Goal: Find specific page/section: Find specific page/section

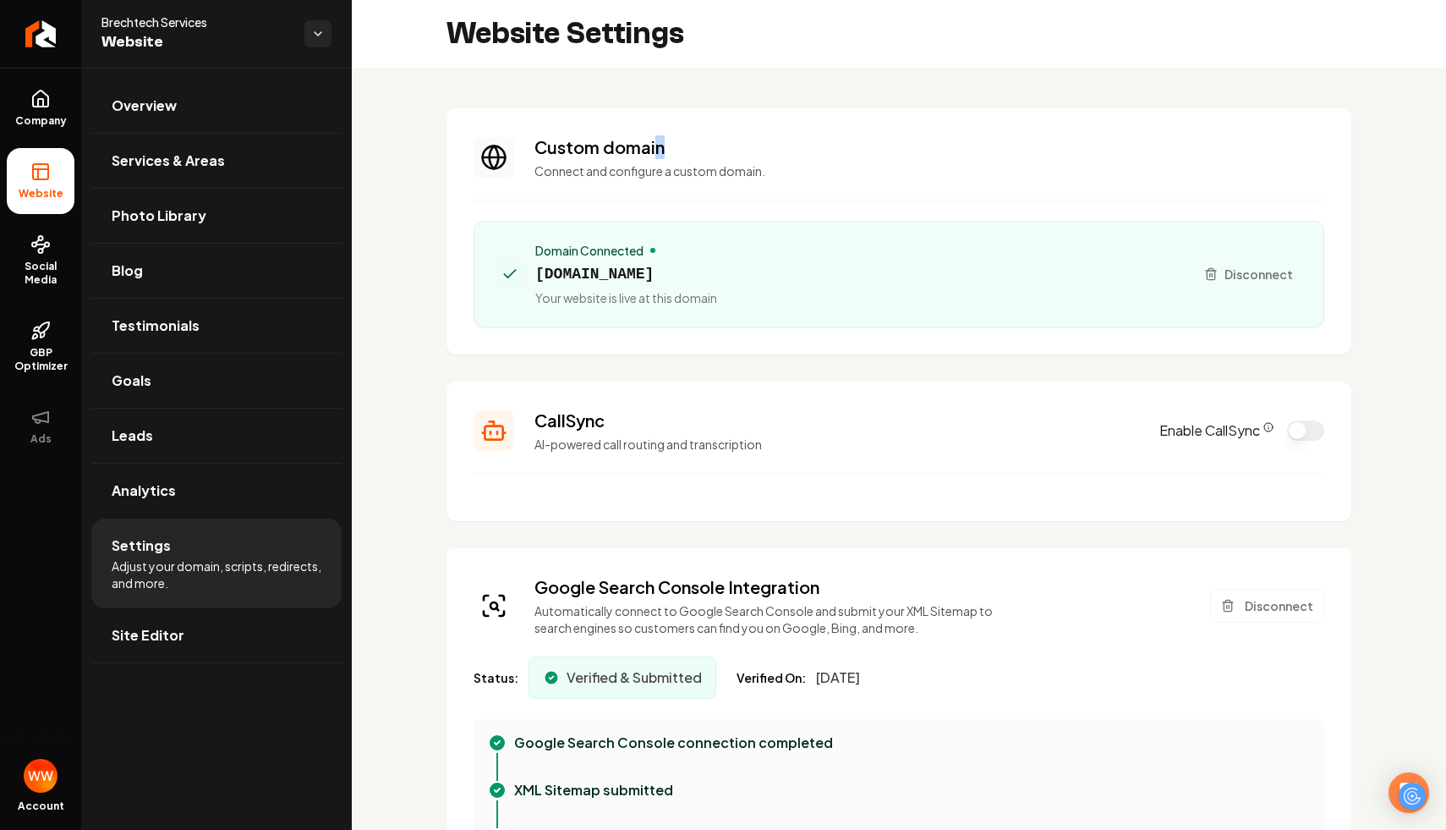
drag, startPoint x: 710, startPoint y: 154, endPoint x: 655, endPoint y: 144, distance: 55.1
click at [655, 144] on h3 "Custom domain" at bounding box center [930, 147] width 790 height 24
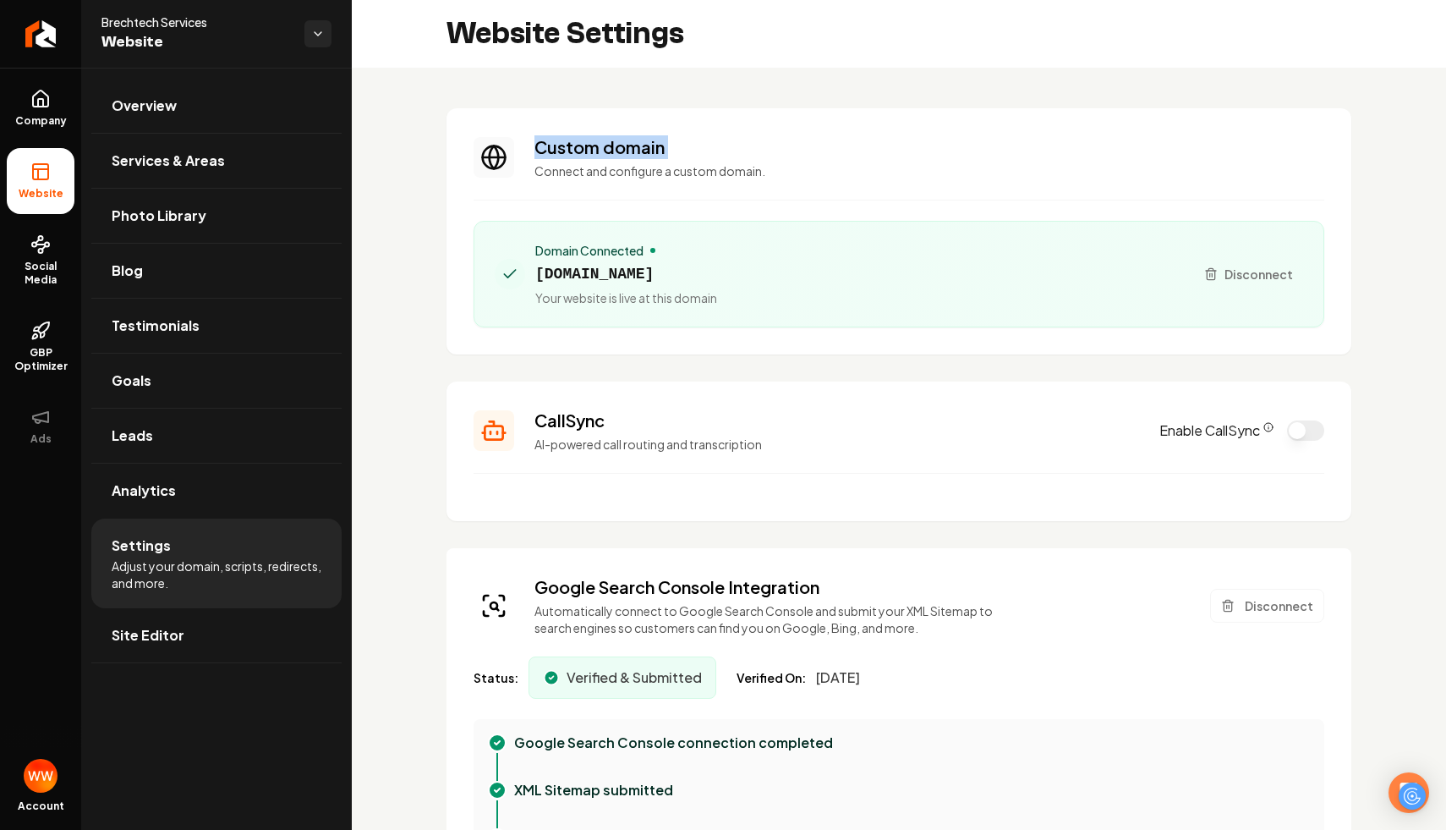
click at [655, 144] on h3 "Custom domain" at bounding box center [930, 147] width 790 height 24
click at [703, 173] on p "Connect and configure a custom domain." at bounding box center [930, 170] width 790 height 17
click at [803, 161] on div "Custom domain Connect and configure a custom domain." at bounding box center [930, 157] width 790 height 44
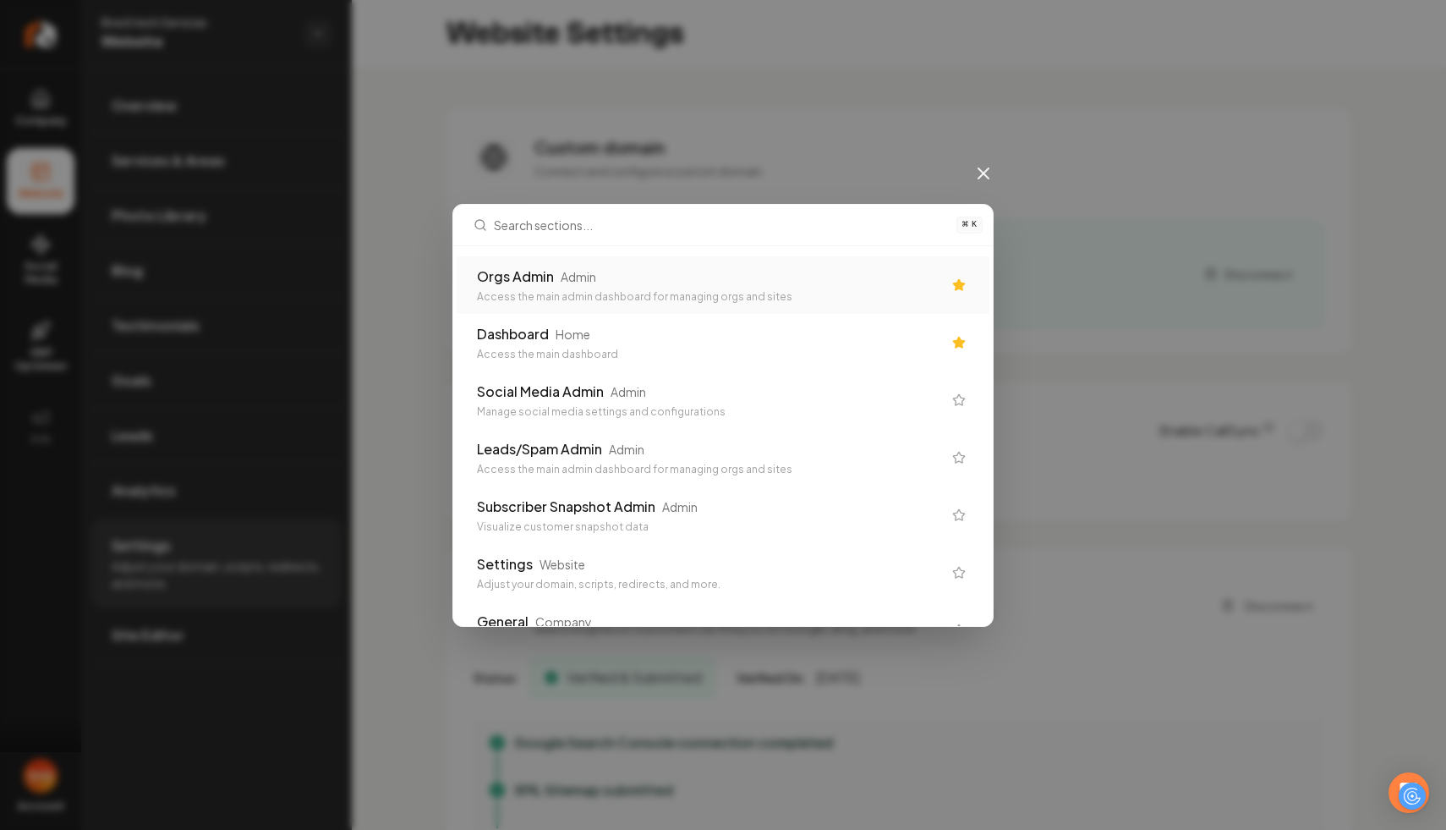
click at [1106, 190] on div "⌘ K Orgs Admin Admin Access the main admin dashboard for managing orgs and site…" at bounding box center [723, 415] width 1446 height 830
click at [979, 187] on div "⌘ K Orgs Admin Admin Access the main admin dashboard for managing orgs and site…" at bounding box center [723, 415] width 1446 height 830
click at [979, 179] on icon at bounding box center [983, 173] width 20 height 20
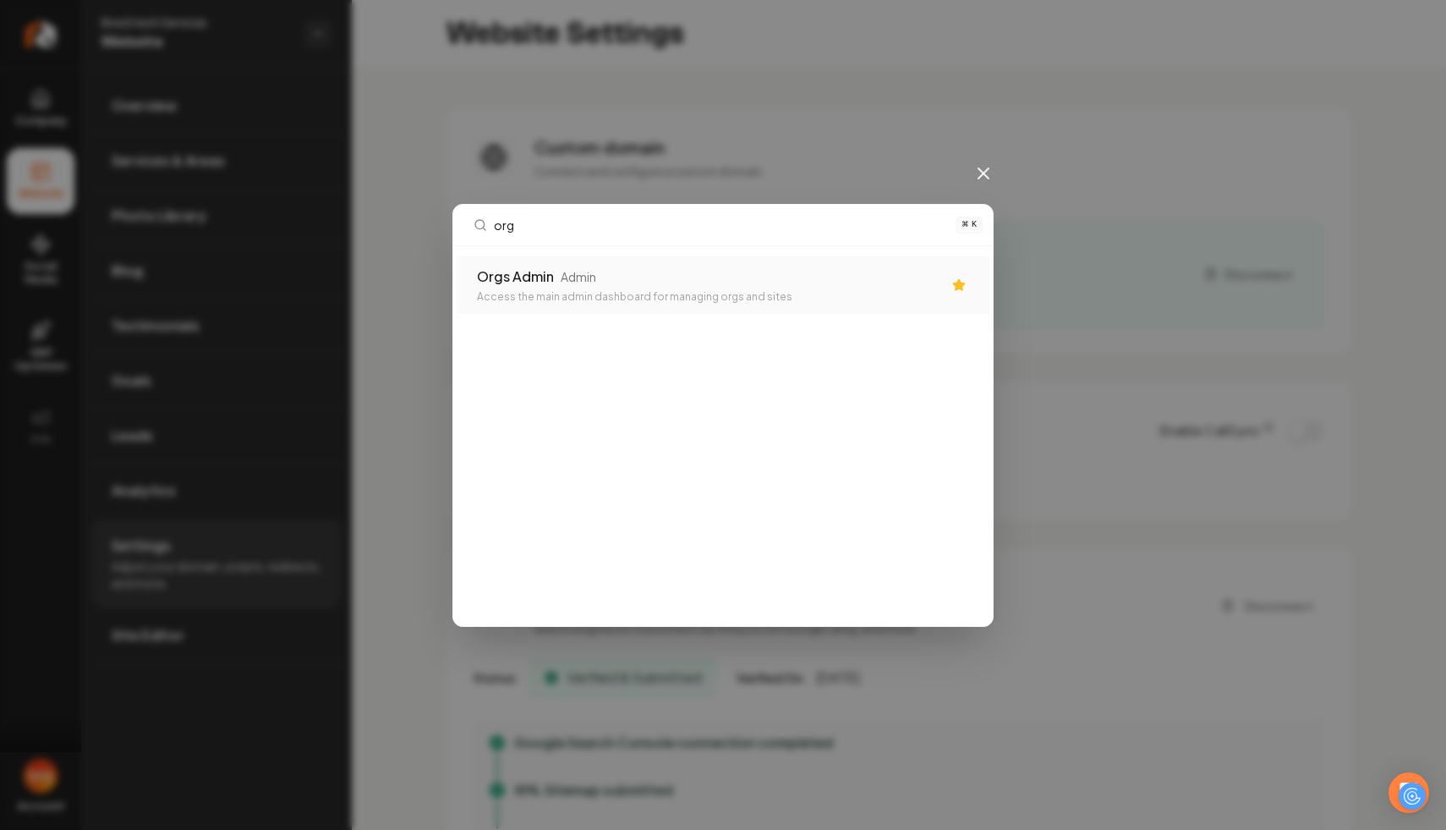
type input "orgs"
click at [618, 296] on div "Access the main admin dashboard for managing orgs and sites" at bounding box center [709, 297] width 465 height 14
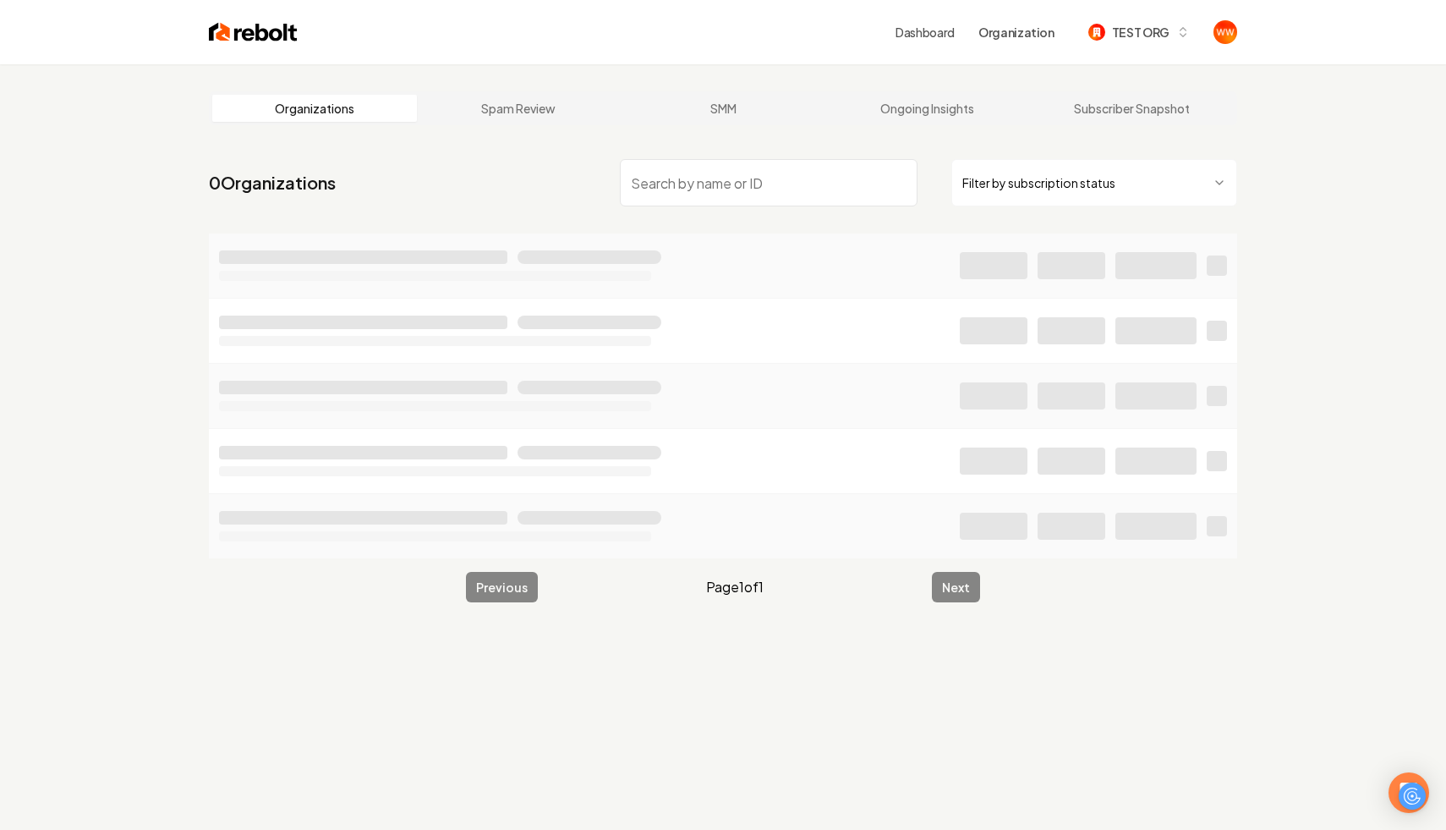
click at [703, 185] on input "search" at bounding box center [769, 182] width 298 height 47
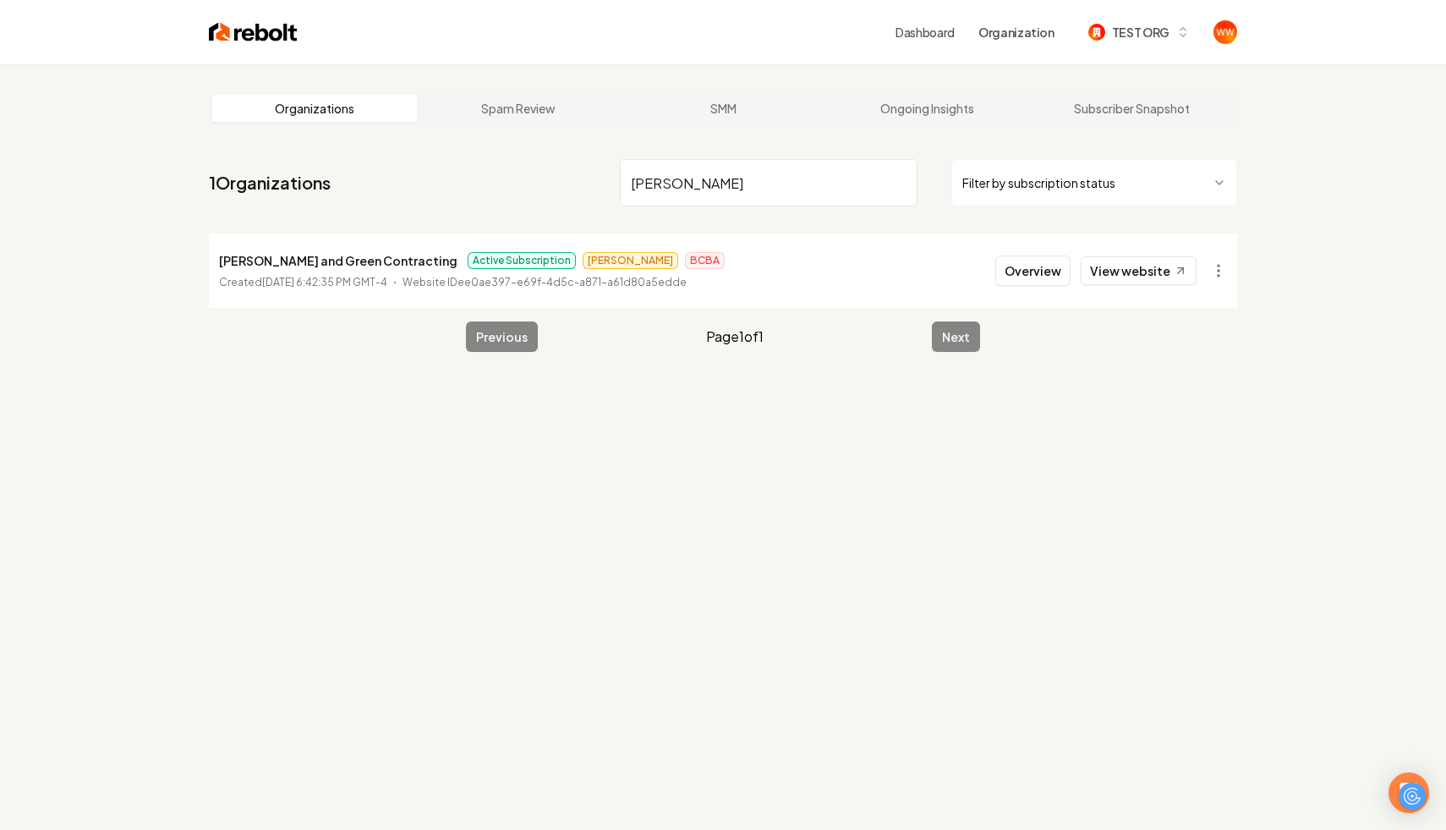
type input "[PERSON_NAME]"
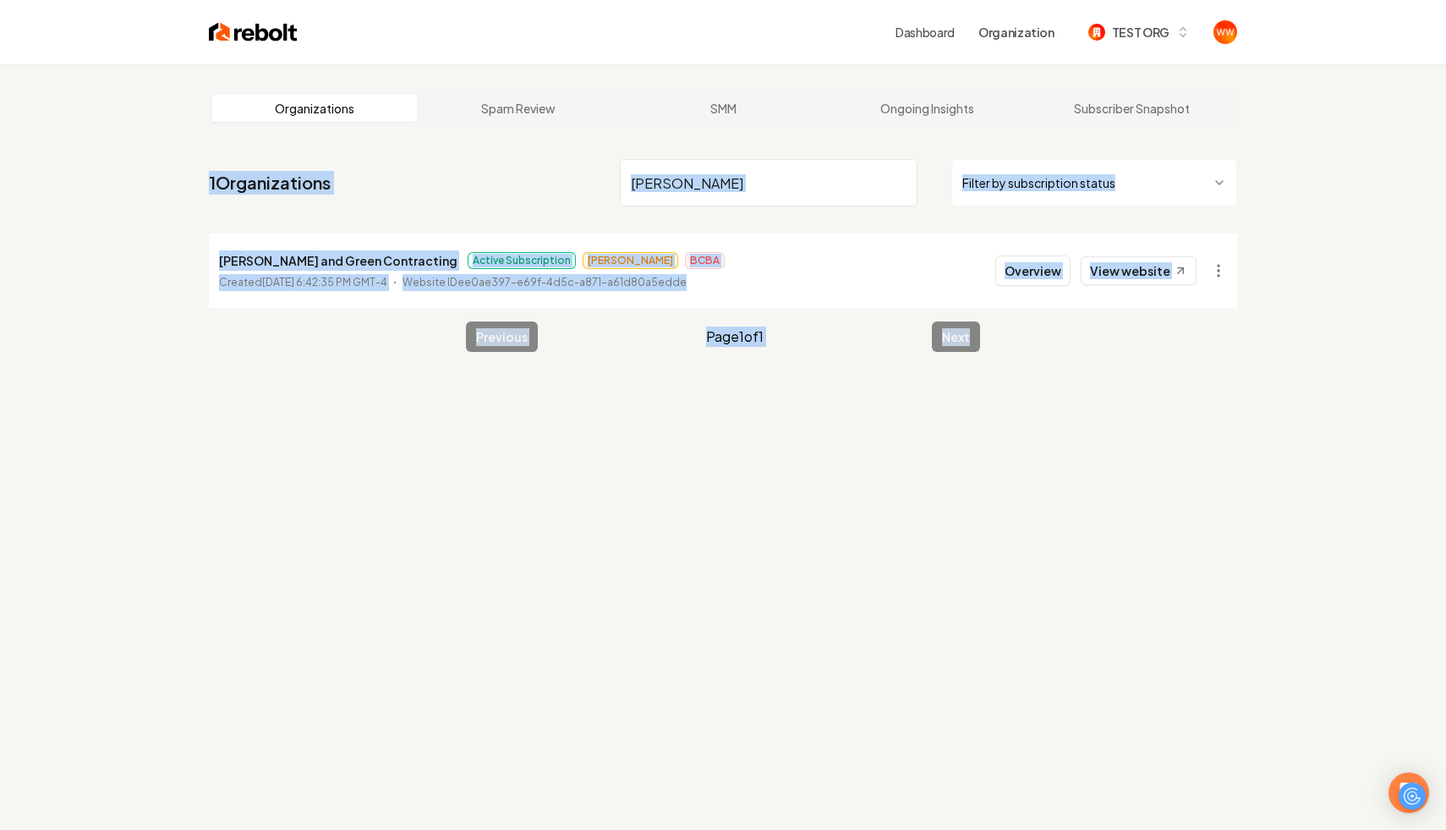
drag, startPoint x: 181, startPoint y: 156, endPoint x: 1245, endPoint y: 335, distance: 1078.8
click at [1245, 335] on main "Organizations Spam Review SMM Ongoing Insights Subscriber Snapshot 1 Organizati…" at bounding box center [723, 221] width 1083 height 315
click at [404, 559] on div "Organizations Spam Review SMM Ongoing Insights Subscriber Snapshot 1 Organizati…" at bounding box center [723, 479] width 1446 height 830
drag, startPoint x: 197, startPoint y: 178, endPoint x: 1215, endPoint y: 343, distance: 1031.6
click at [1215, 343] on main "Organizations Spam Review SMM Ongoing Insights Subscriber Snapshot 1 Organizati…" at bounding box center [723, 221] width 1083 height 315
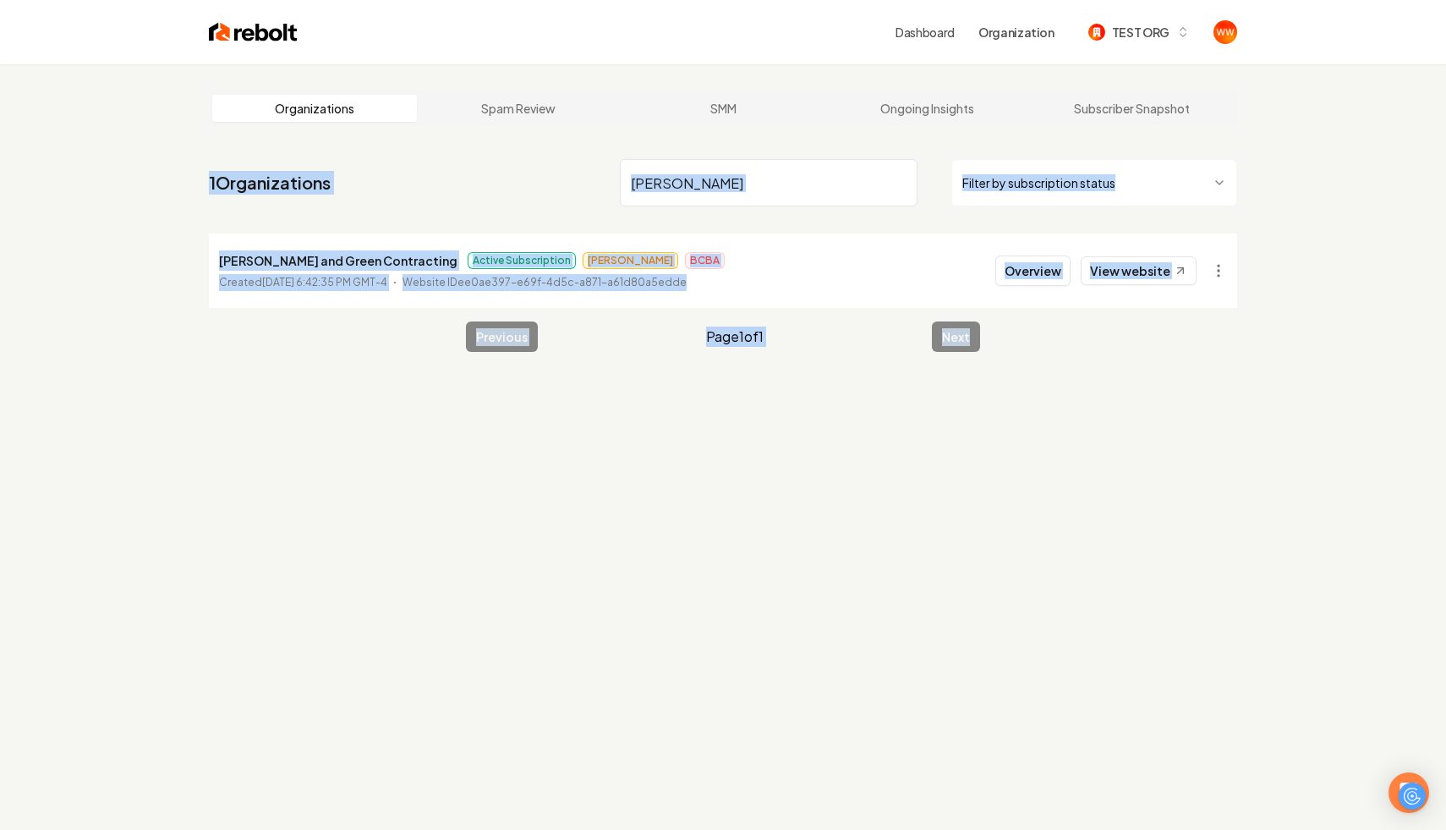
click at [1190, 409] on div "Organizations Spam Review SMM Ongoing Insights Subscriber Snapshot 1 Organizati…" at bounding box center [723, 479] width 1446 height 830
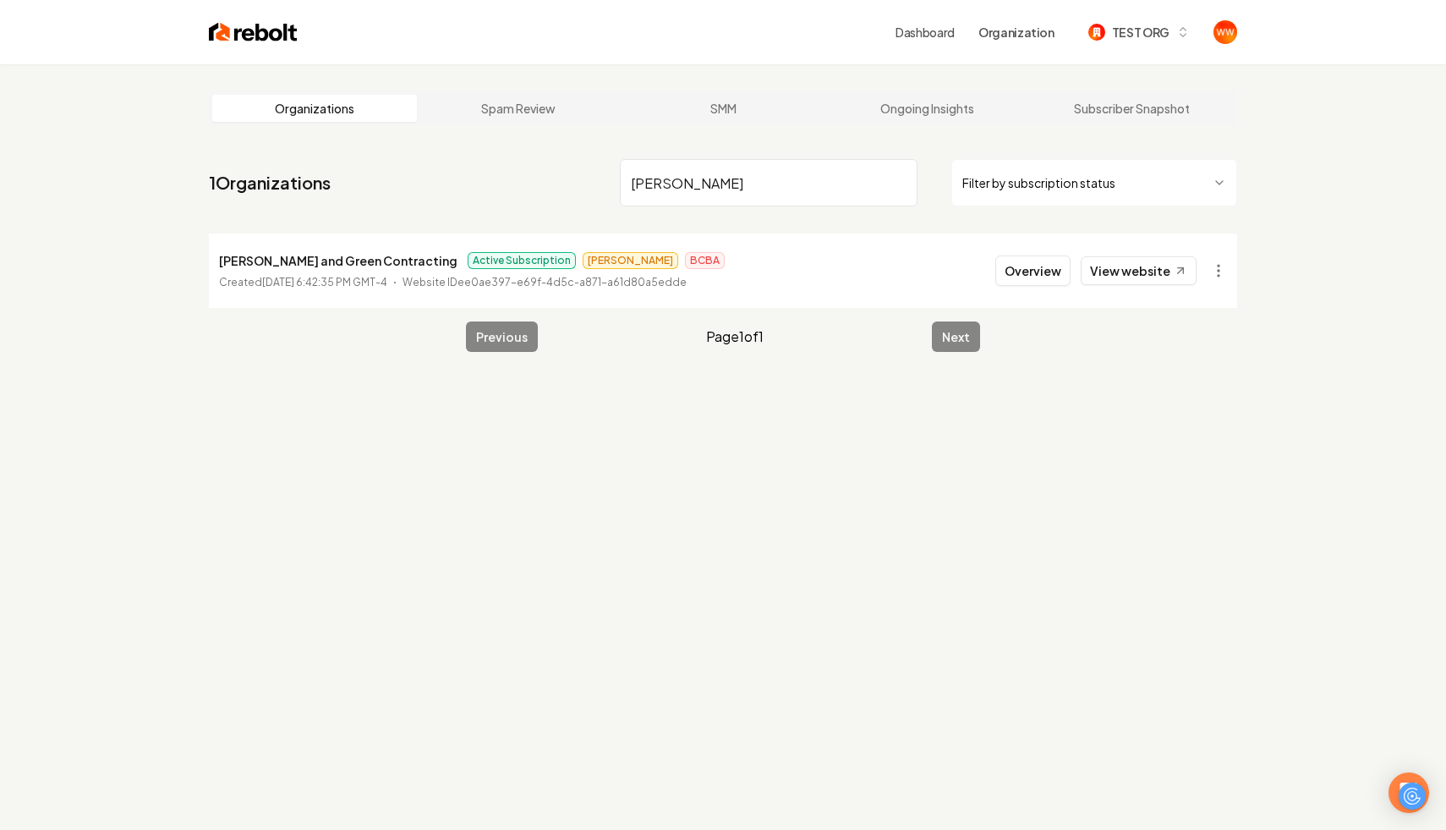
click at [568, 444] on div "Organizations Spam Review SMM Ongoing Insights Subscriber Snapshot 1 Organizati…" at bounding box center [723, 479] width 1446 height 830
click at [946, 28] on link "Dashboard" at bounding box center [925, 32] width 59 height 17
